Goal: Task Accomplishment & Management: Manage account settings

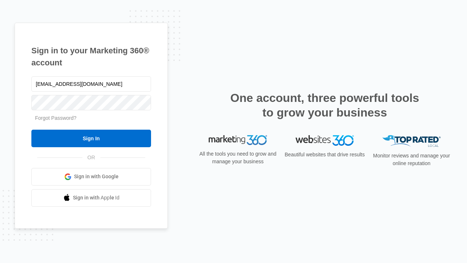
type input "[EMAIL_ADDRESS][DOMAIN_NAME]"
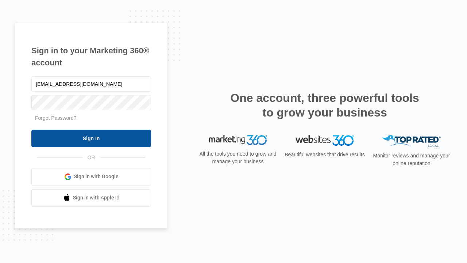
click at [91, 138] on input "Sign In" at bounding box center [91, 138] width 120 height 18
